Goal: Information Seeking & Learning: Learn about a topic

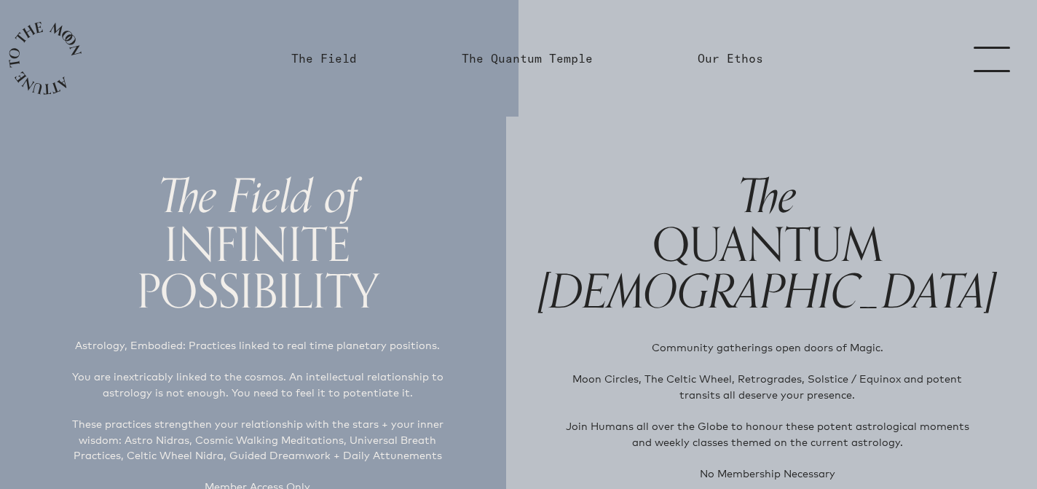
click at [783, 244] on h1 "The QUANTUM Temple" at bounding box center [767, 244] width 458 height 144
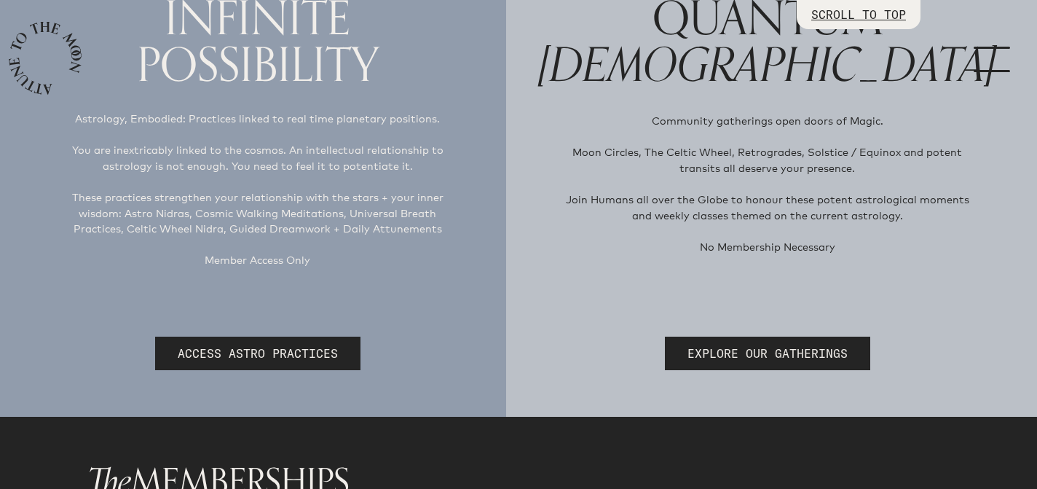
scroll to position [227, 0]
click at [771, 353] on link "EXPLORE OUR GATHERINGS" at bounding box center [767, 353] width 205 height 34
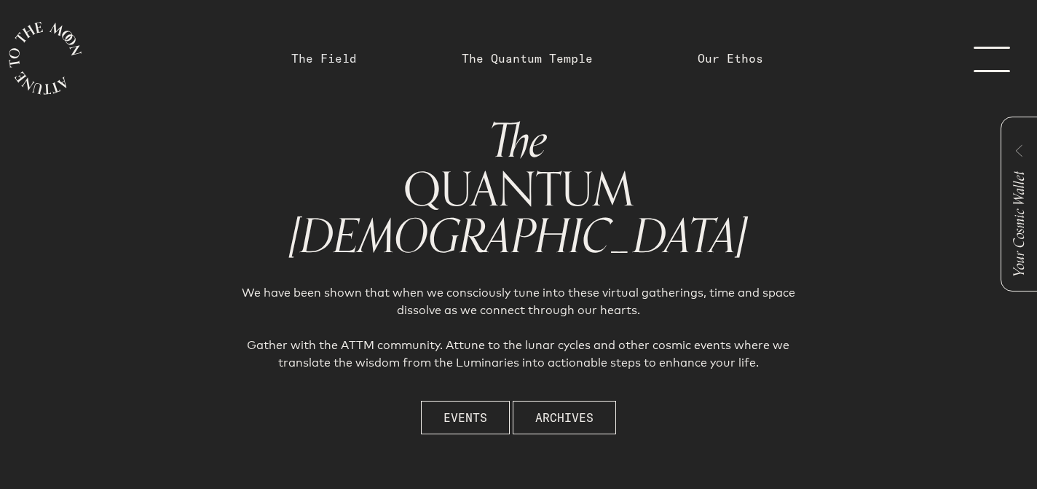
click at [330, 55] on link "The Field" at bounding box center [324, 58] width 66 height 17
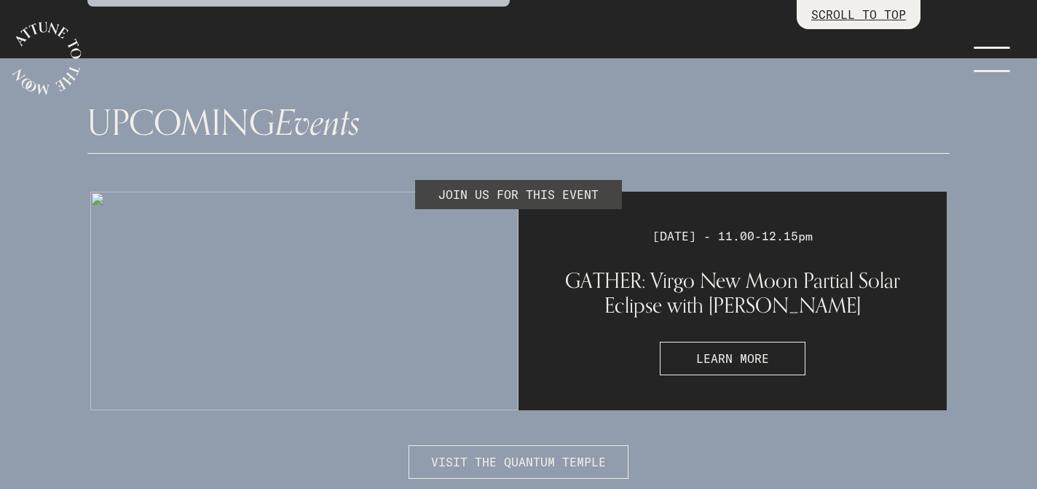
scroll to position [3804, 0]
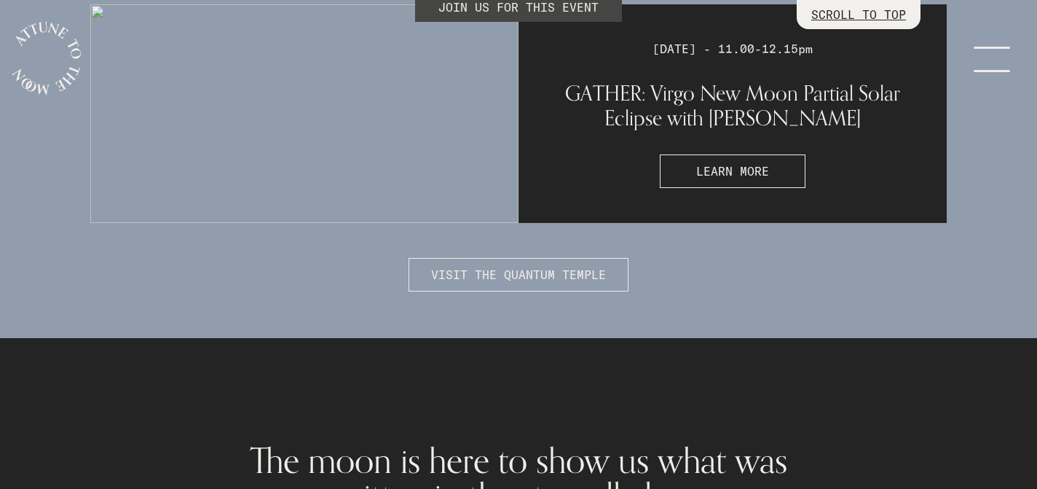
click at [1006, 50] on link "menu" at bounding box center [1000, 58] width 73 height 117
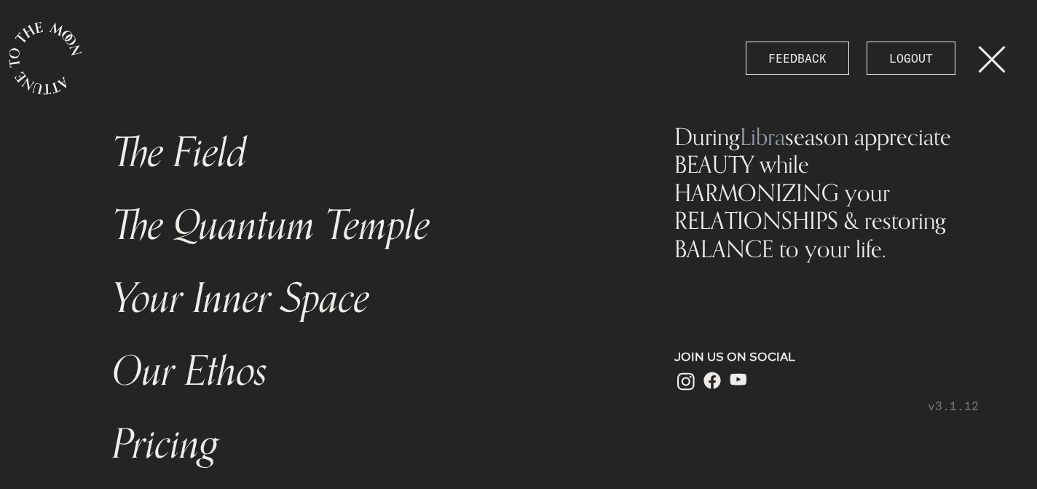
click at [302, 300] on link "Your Inner Space" at bounding box center [362, 298] width 519 height 73
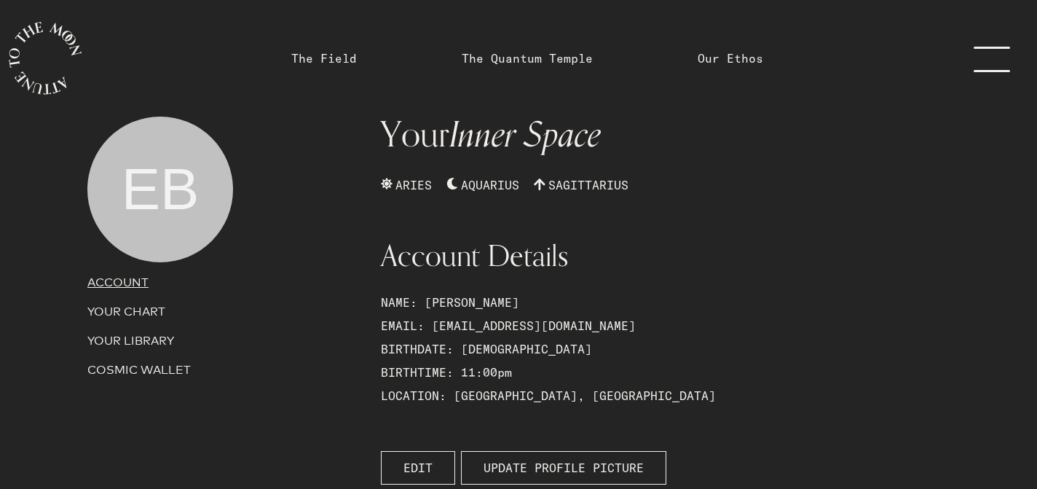
click at [149, 312] on p "YOUR CHART" at bounding box center [225, 311] width 276 height 17
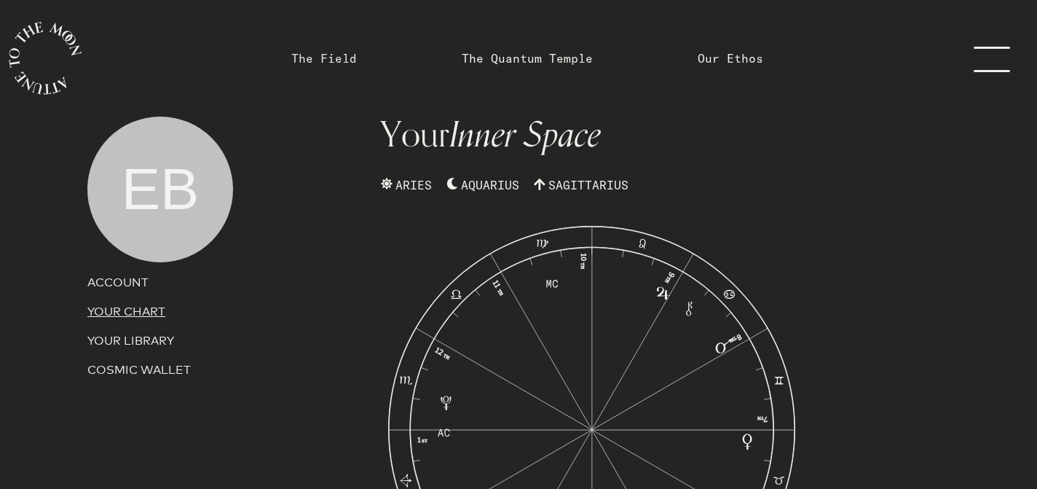
click at [315, 63] on link "The Field" at bounding box center [324, 58] width 66 height 17
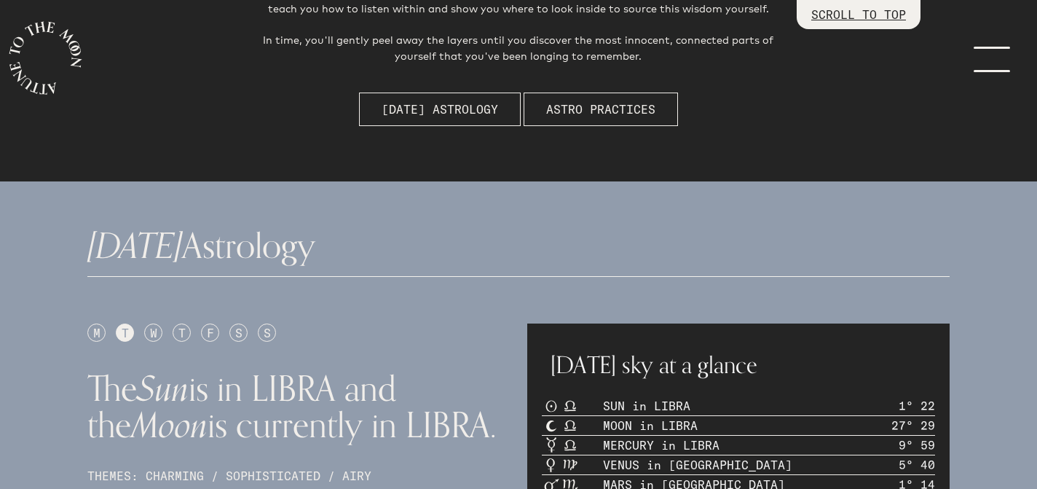
scroll to position [351, 0]
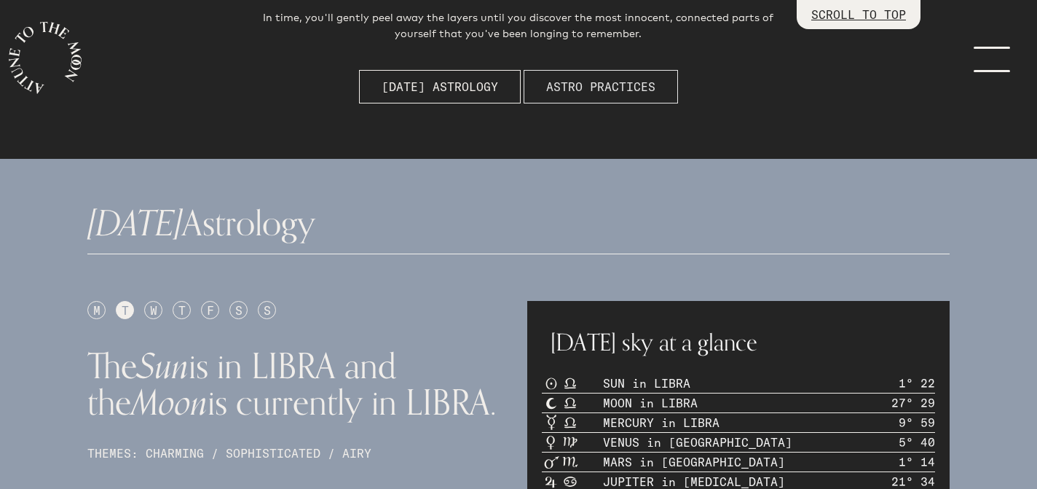
click at [572, 78] on span "Astro Practices" at bounding box center [600, 86] width 109 height 17
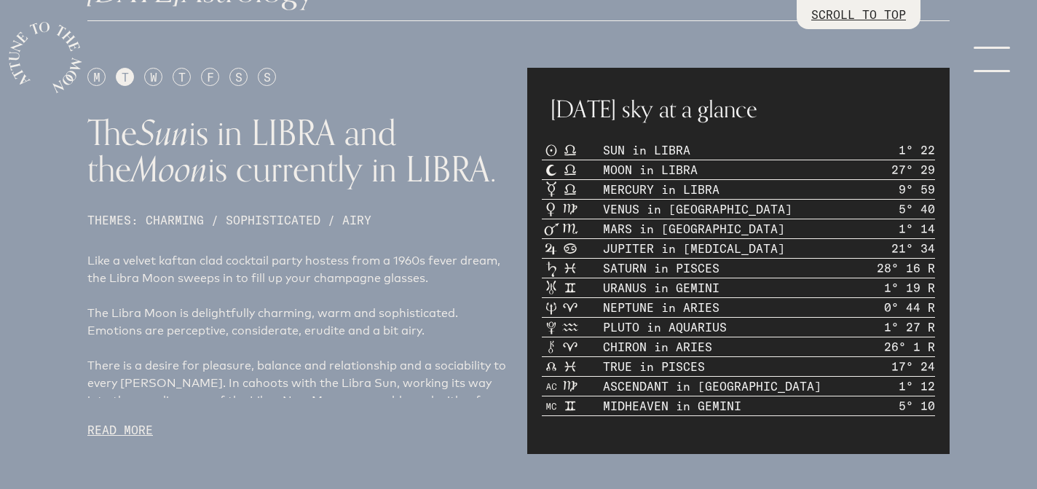
scroll to position [587, 0]
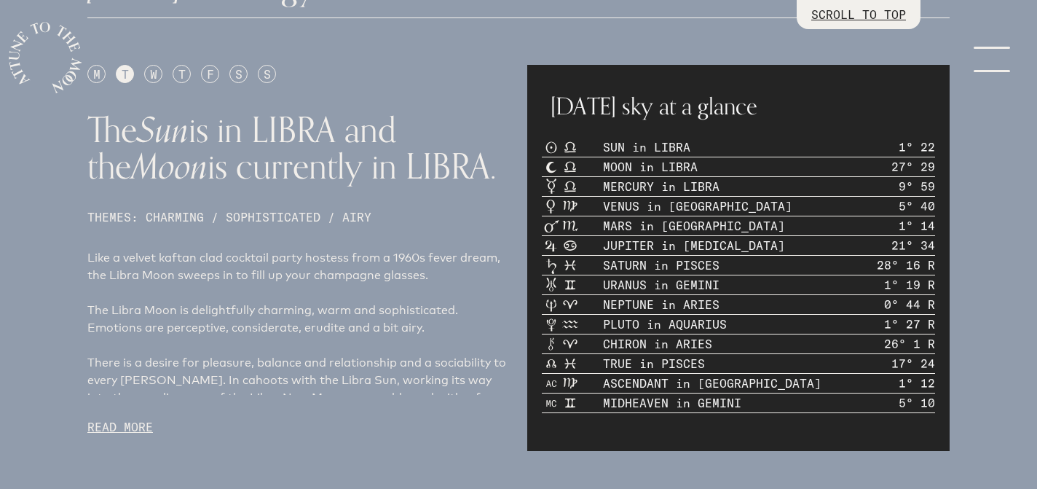
click at [133, 431] on p "READ MORE" at bounding box center [298, 426] width 422 height 17
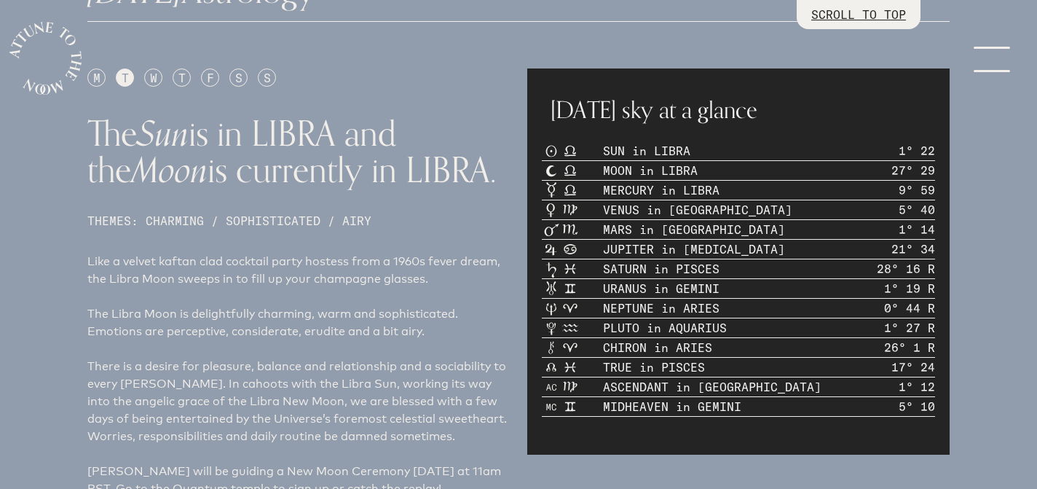
scroll to position [494, 0]
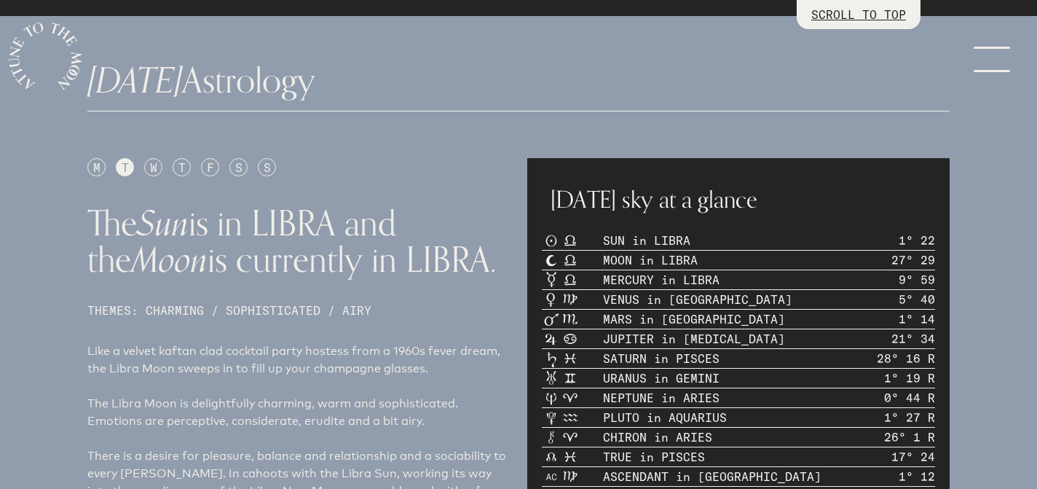
click at [150, 168] on div "W" at bounding box center [153, 167] width 18 height 18
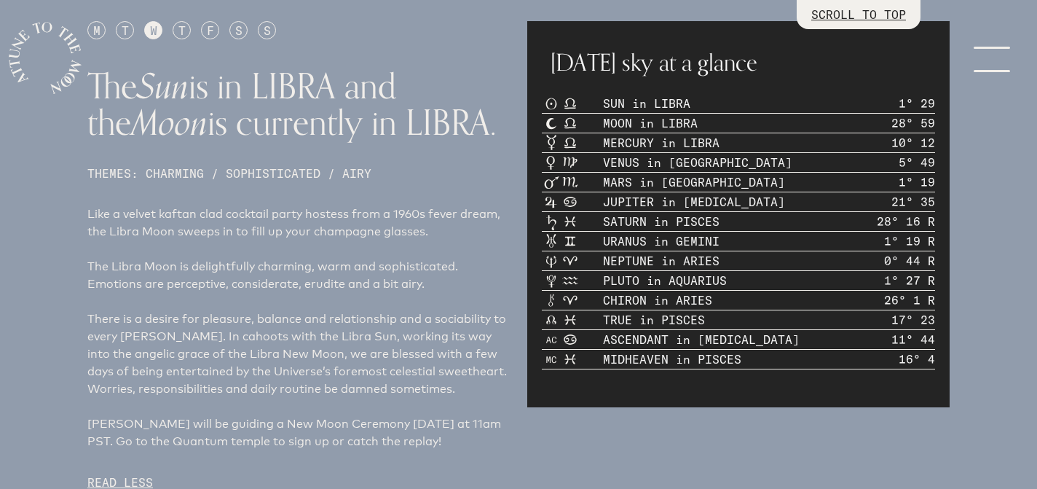
scroll to position [613, 0]
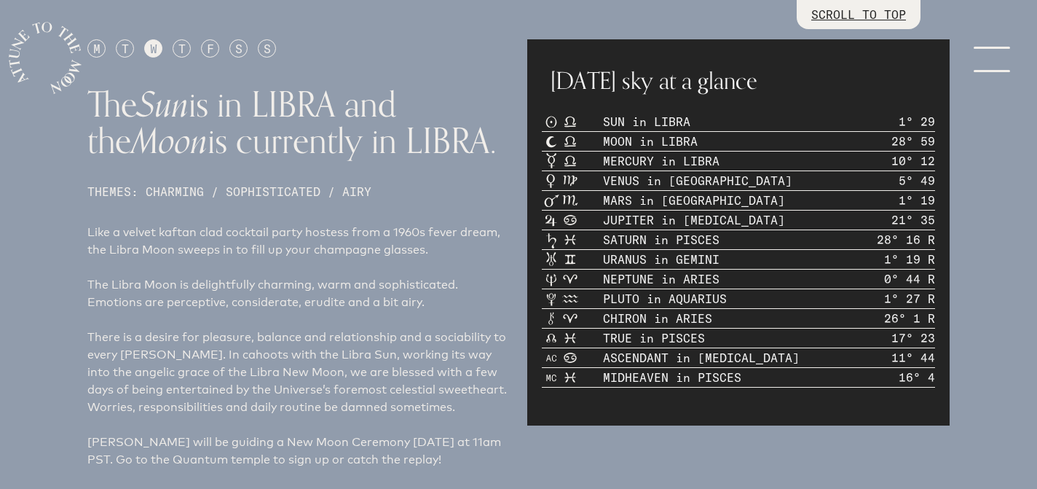
click at [180, 45] on div "T" at bounding box center [182, 48] width 18 height 18
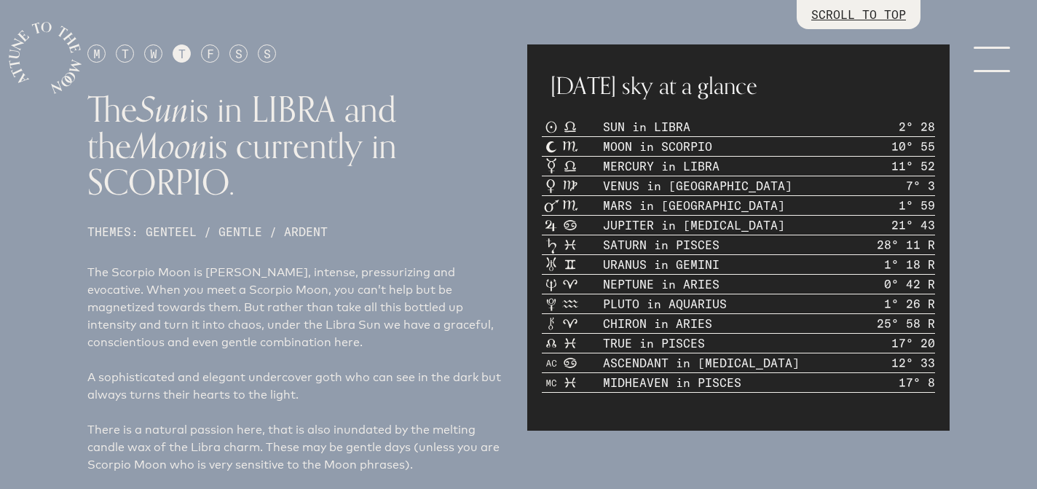
scroll to position [606, 0]
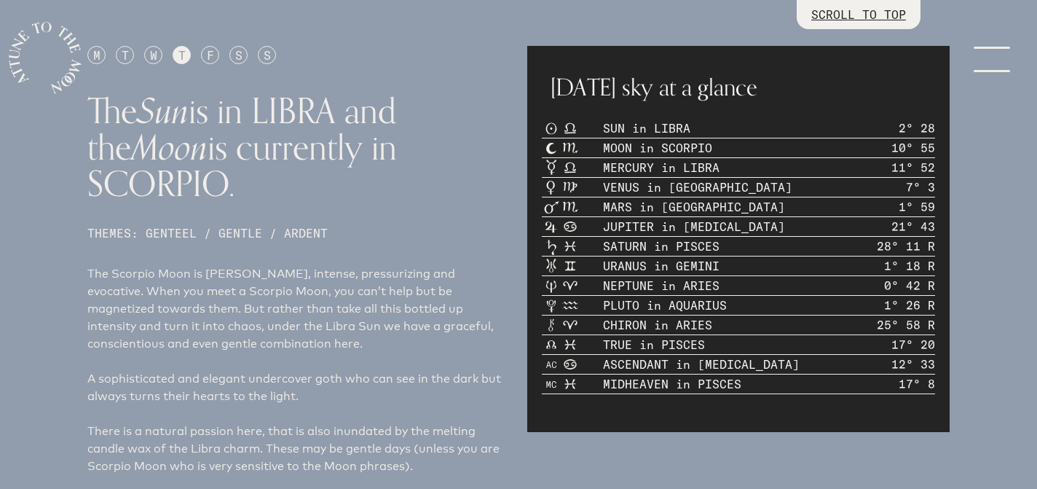
click at [270, 58] on div "S" at bounding box center [267, 55] width 18 height 18
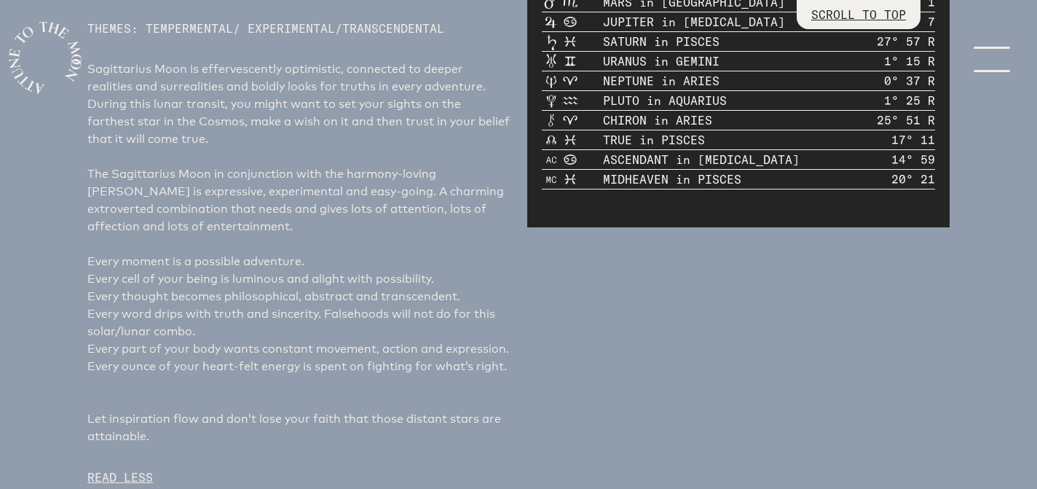
scroll to position [345, 0]
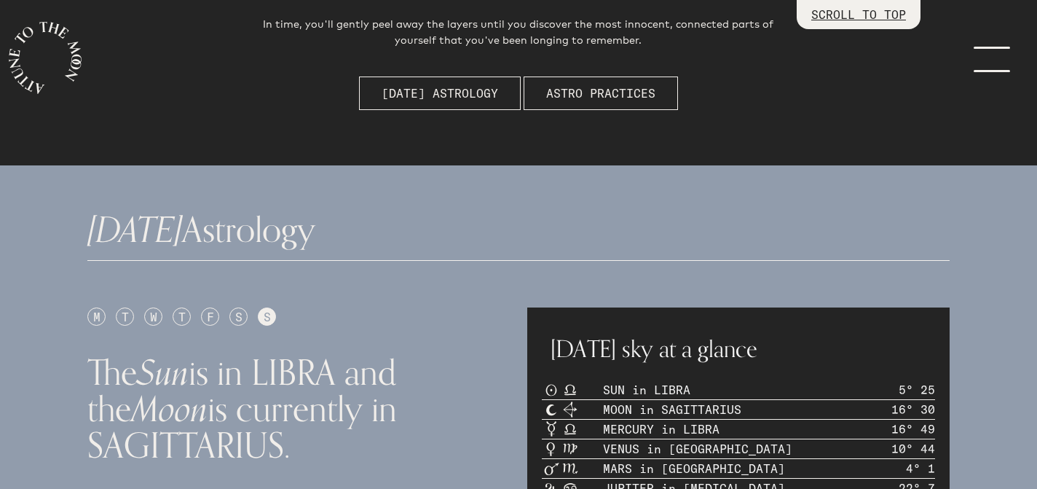
click at [181, 316] on div "T" at bounding box center [182, 316] width 18 height 18
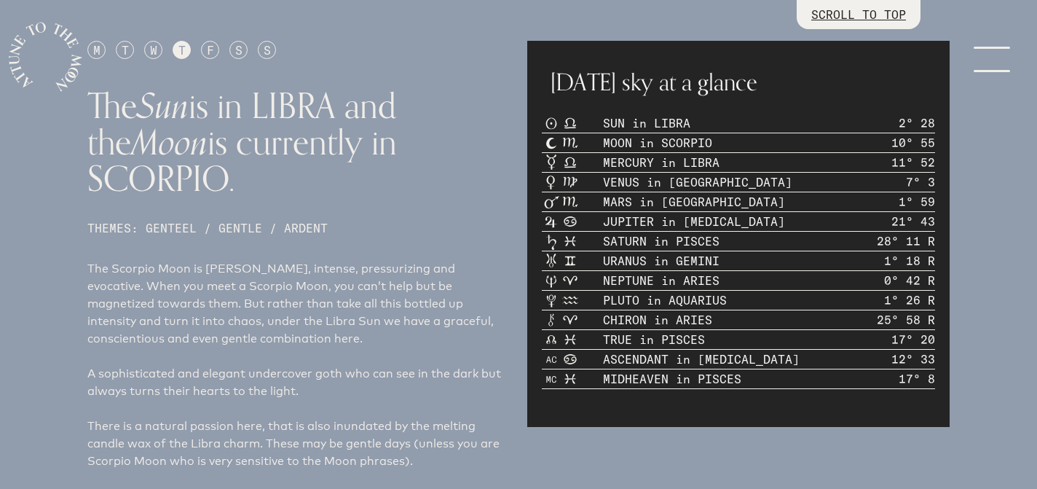
scroll to position [490, 0]
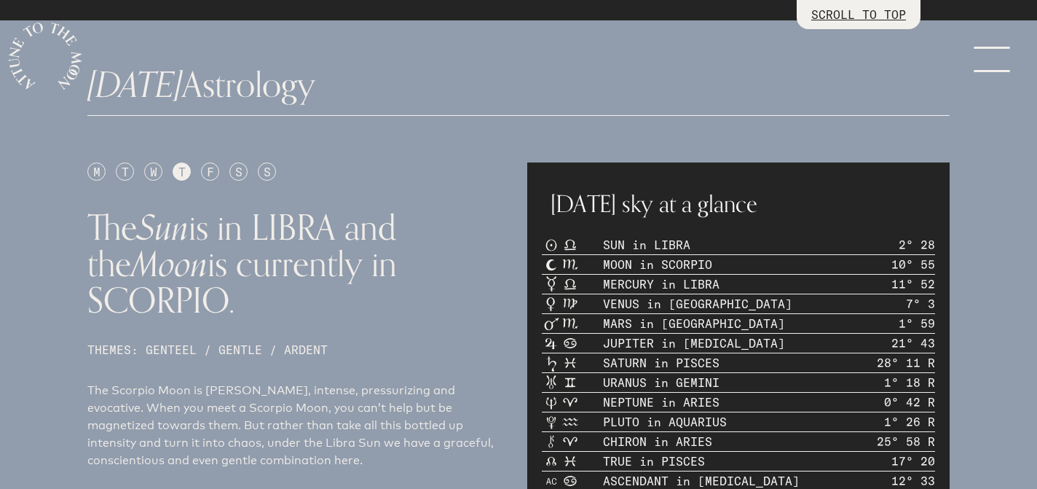
click at [125, 173] on div "T" at bounding box center [125, 171] width 18 height 18
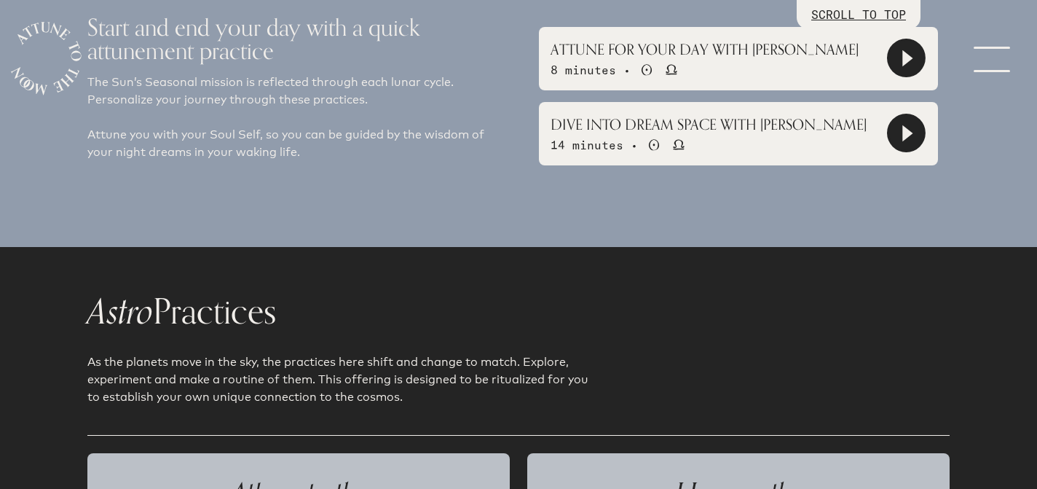
scroll to position [1203, 0]
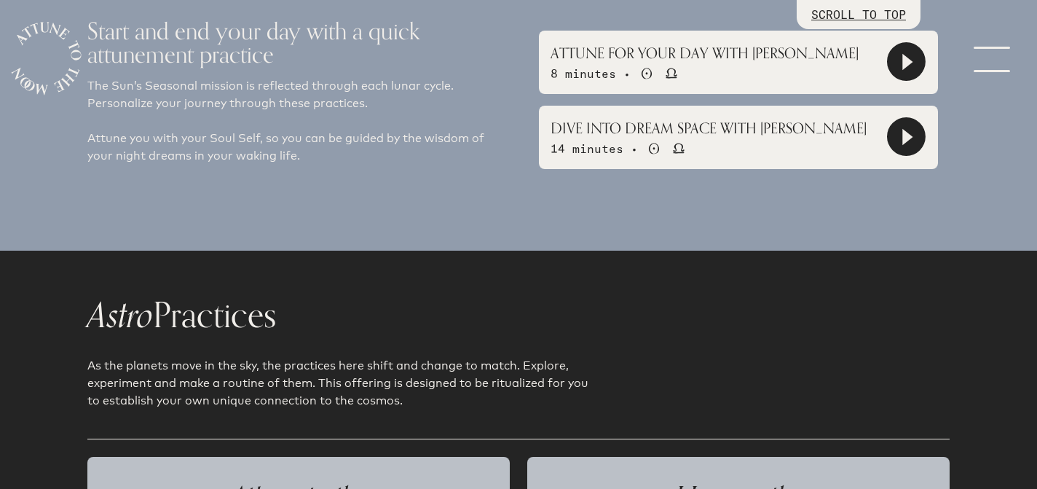
click at [908, 135] on icon at bounding box center [908, 137] width 10 height 17
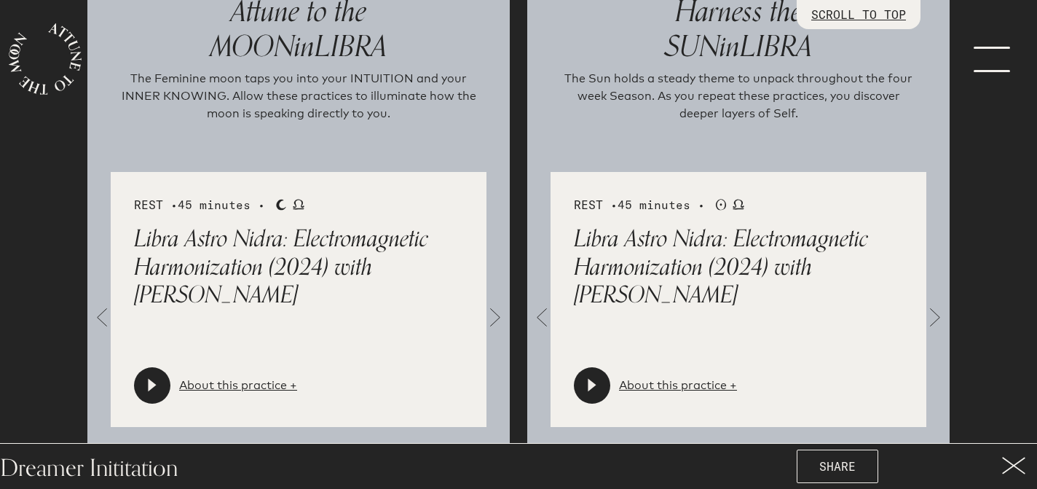
scroll to position [1726, 0]
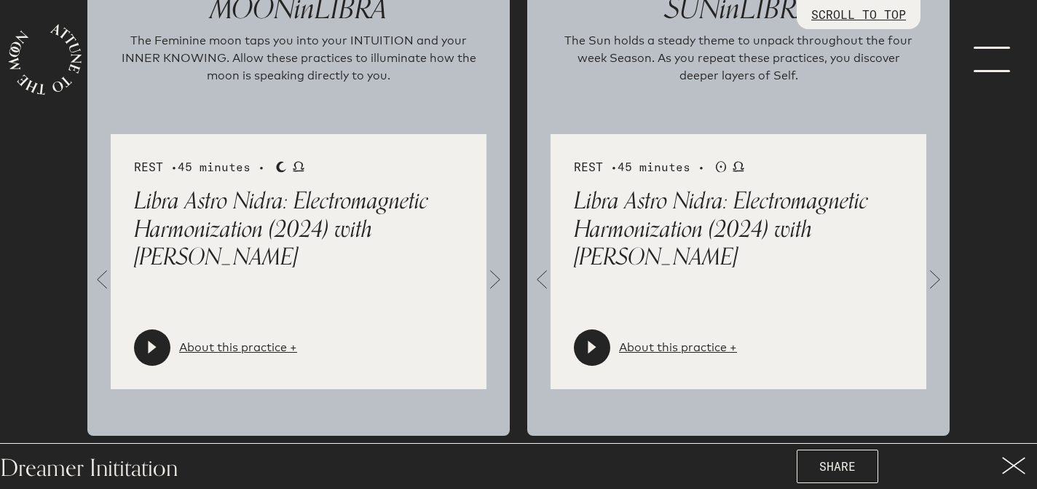
click at [152, 355] on div at bounding box center [152, 347] width 36 height 36
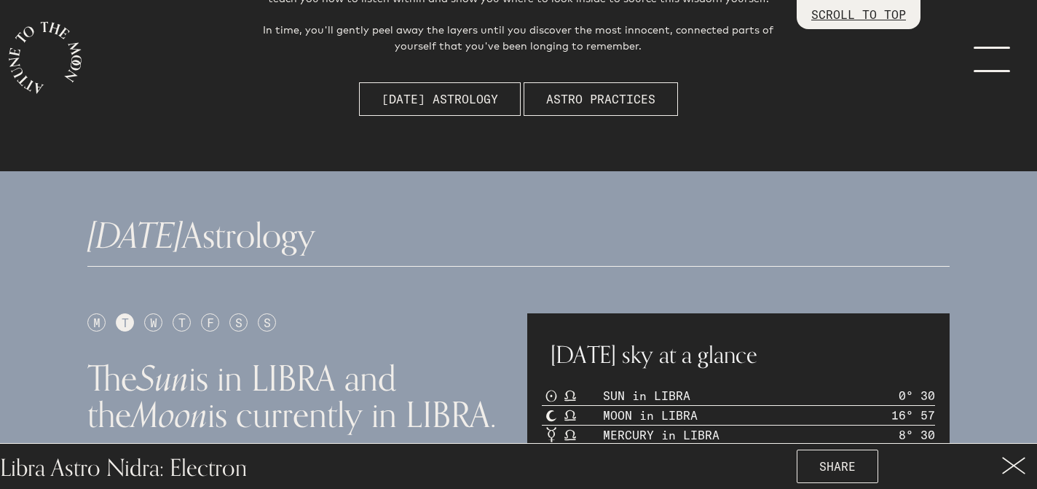
scroll to position [384, 0]
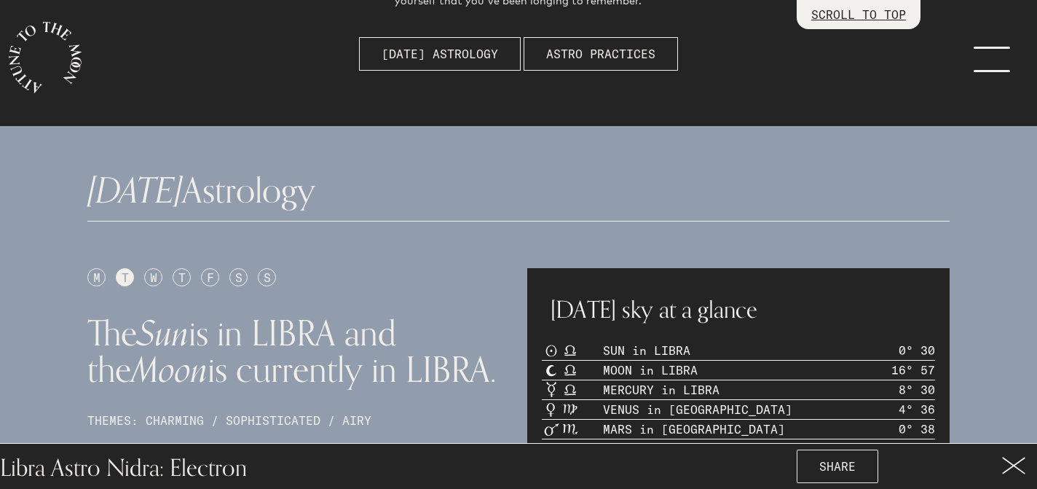
click at [158, 283] on div "W" at bounding box center [153, 277] width 18 height 18
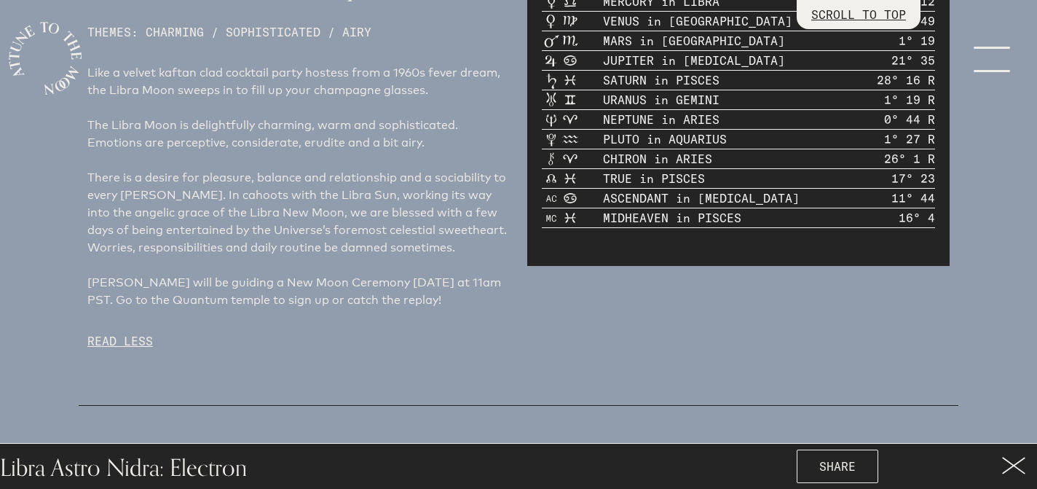
scroll to position [460, 0]
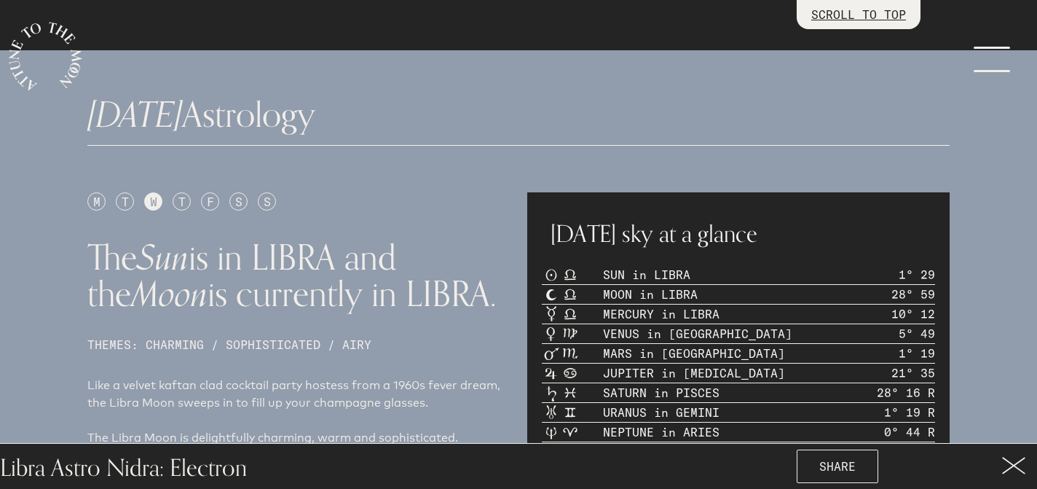
click at [183, 203] on div "T" at bounding box center [182, 201] width 18 height 18
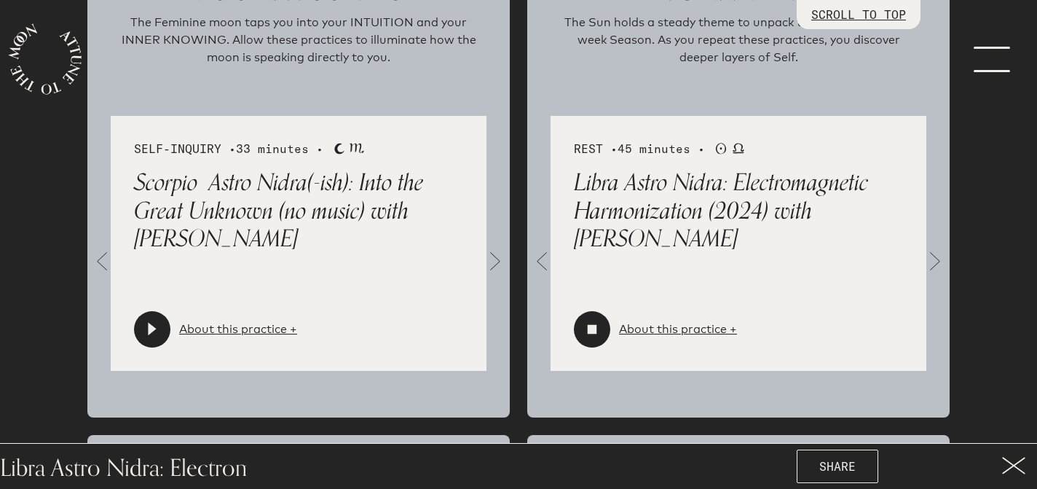
scroll to position [1931, 0]
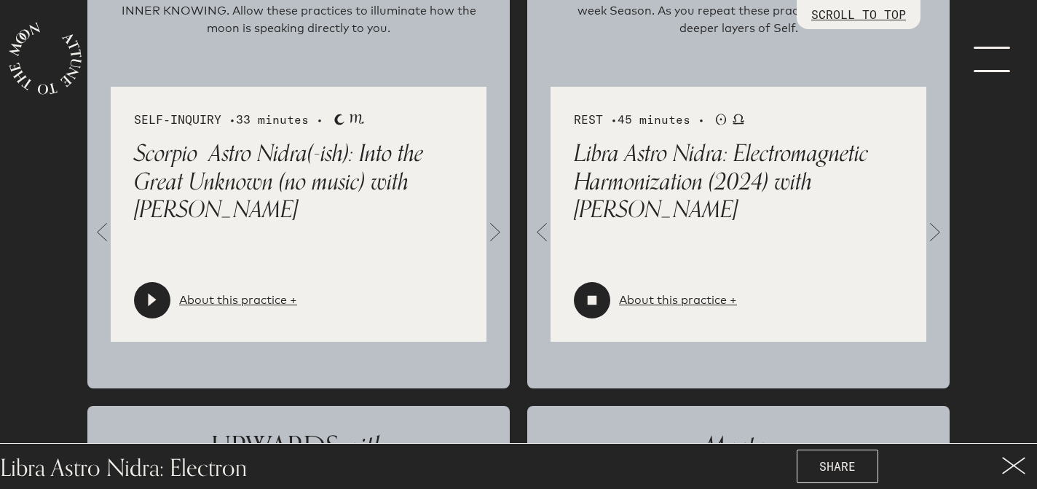
click at [149, 305] on icon at bounding box center [152, 300] width 8 height 13
click at [235, 299] on link "About this practice +" at bounding box center [238, 299] width 118 height 17
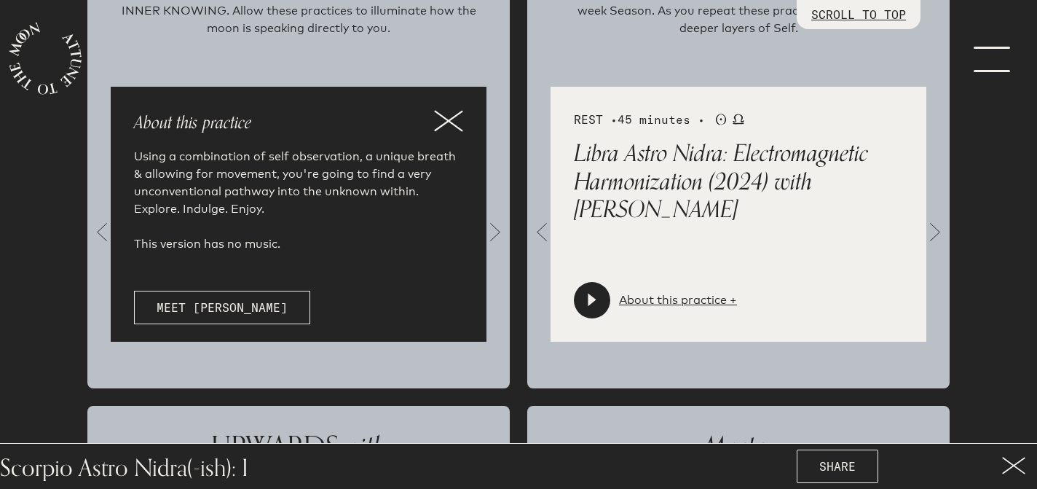
click at [442, 119] on icon at bounding box center [448, 121] width 29 height 22
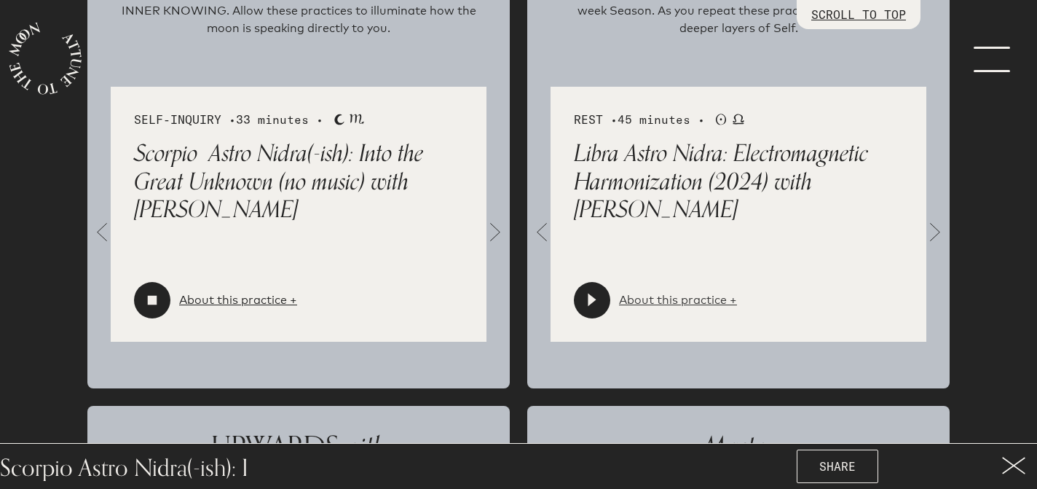
click at [683, 300] on link "About this practice +" at bounding box center [678, 299] width 118 height 17
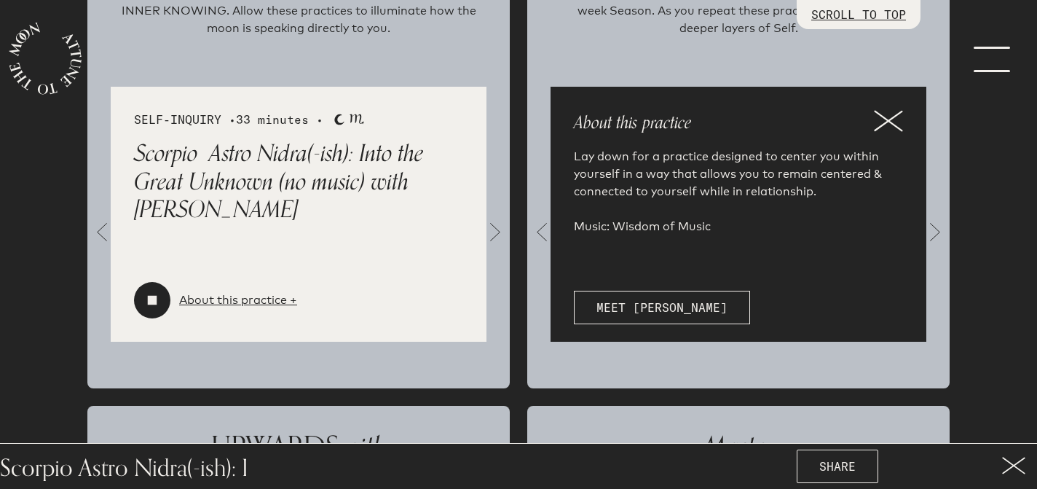
click at [889, 119] on icon at bounding box center [888, 120] width 27 height 19
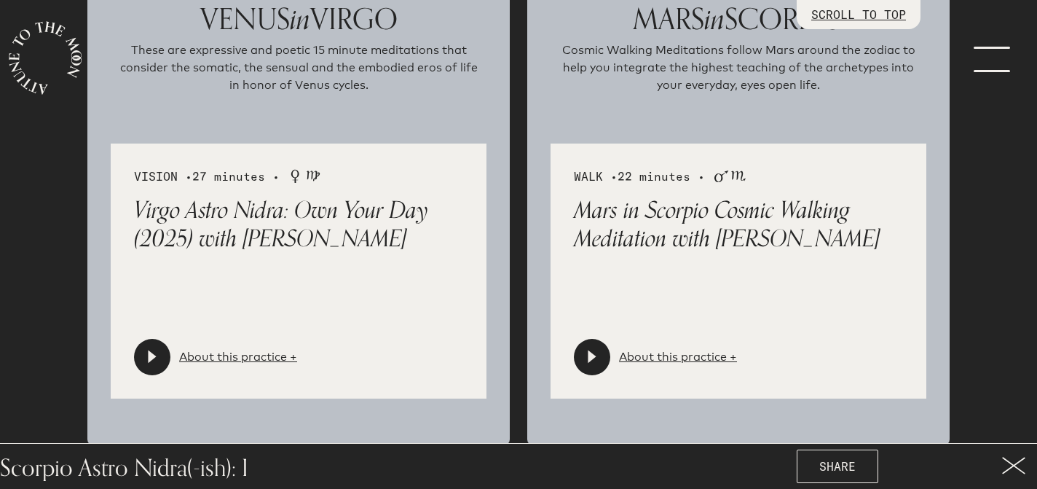
scroll to position [2915, 0]
click at [264, 355] on link "About this practice +" at bounding box center [238, 355] width 118 height 17
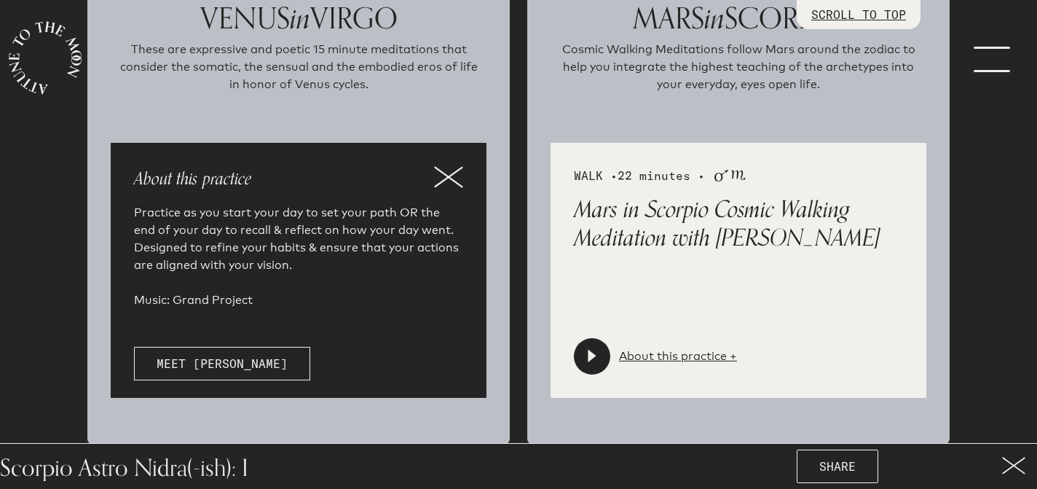
click at [460, 176] on icon at bounding box center [448, 177] width 29 height 22
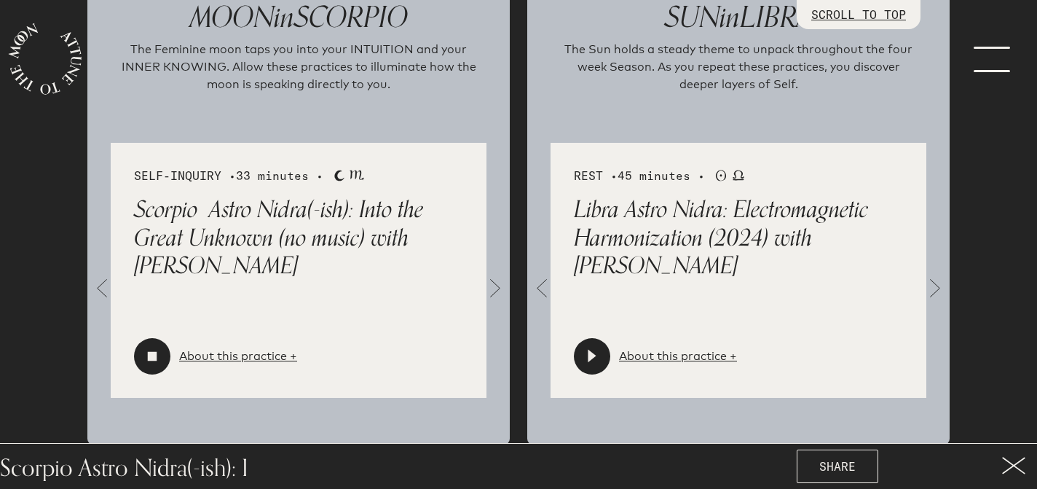
scroll to position [1865, 0]
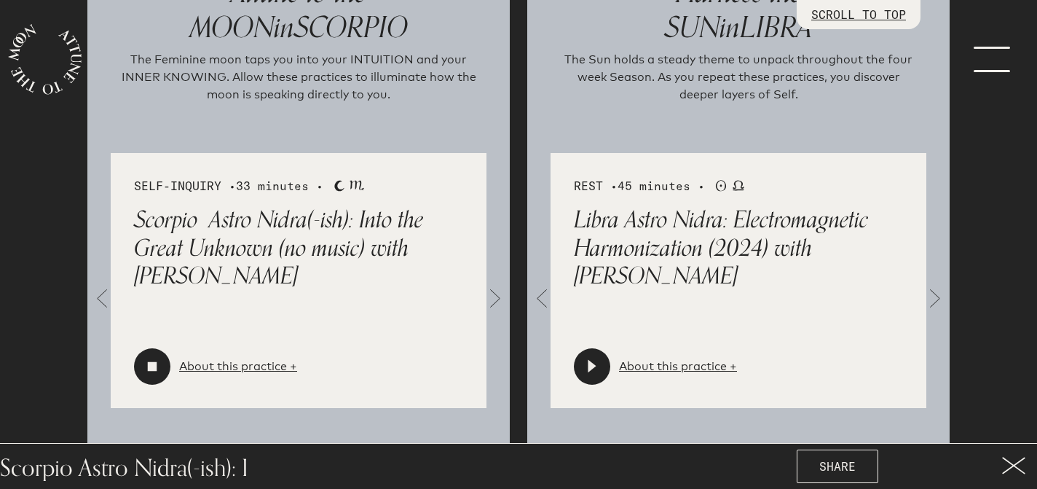
click at [151, 372] on div at bounding box center [152, 365] width 36 height 36
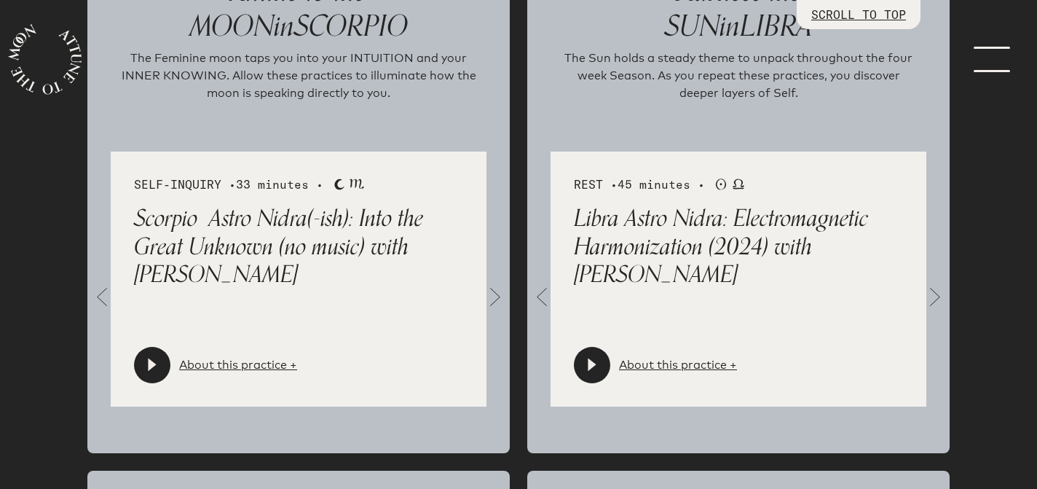
click at [151, 372] on div at bounding box center [152, 365] width 36 height 36
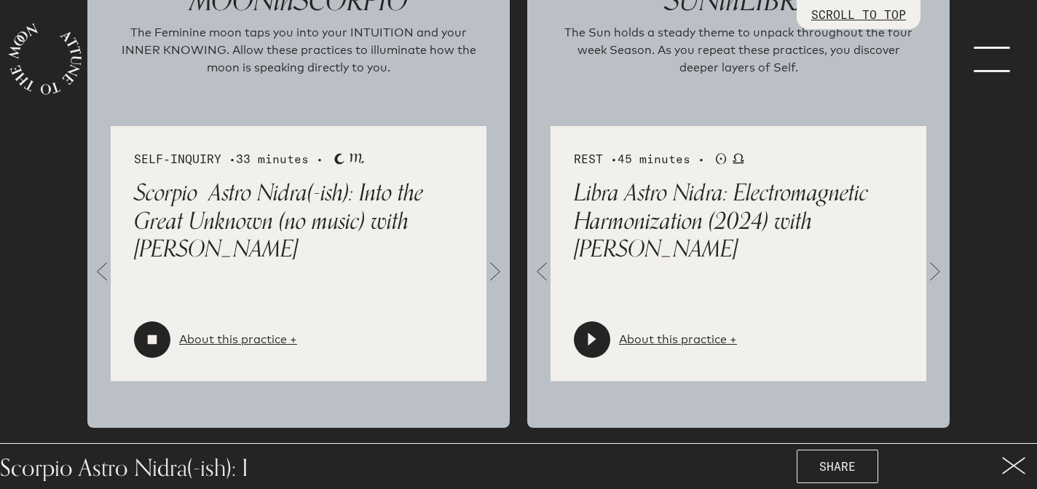
scroll to position [1893, 0]
click at [594, 346] on div at bounding box center [592, 339] width 36 height 36
